Goal: Check status

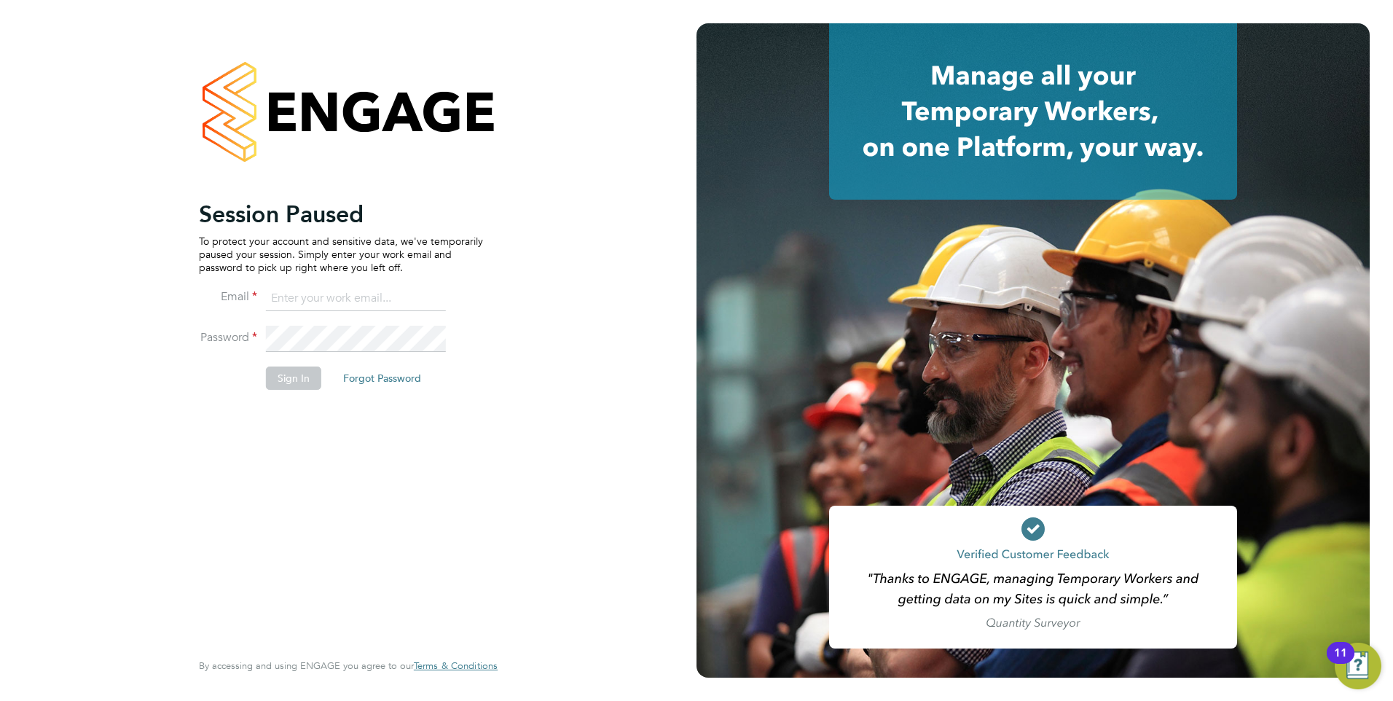
type input "mkuchina@fr-group.co.uk"
click at [296, 383] on button "Sign In" at bounding box center [293, 378] width 55 height 23
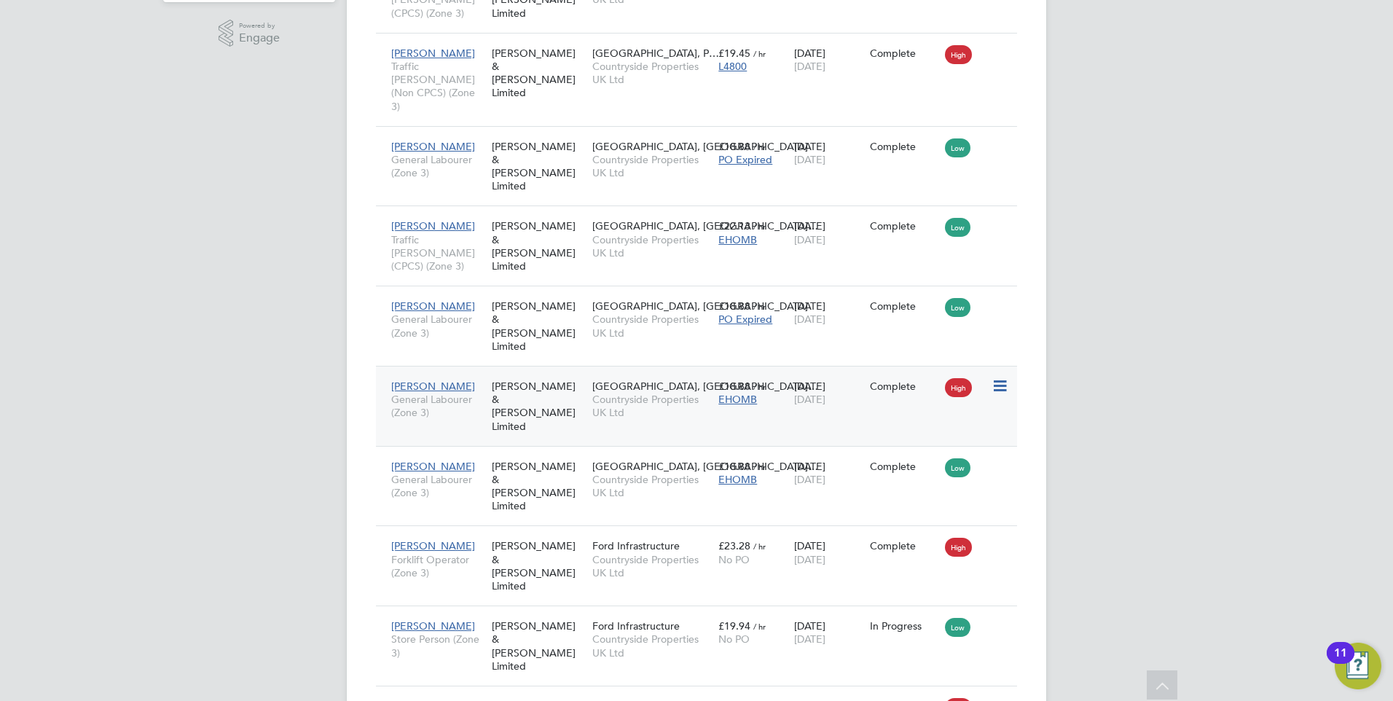
click at [808, 372] on div "10 Jul 2025 08 Aug 2025" at bounding box center [829, 392] width 76 height 41
